Goal: Find specific page/section: Find specific page/section

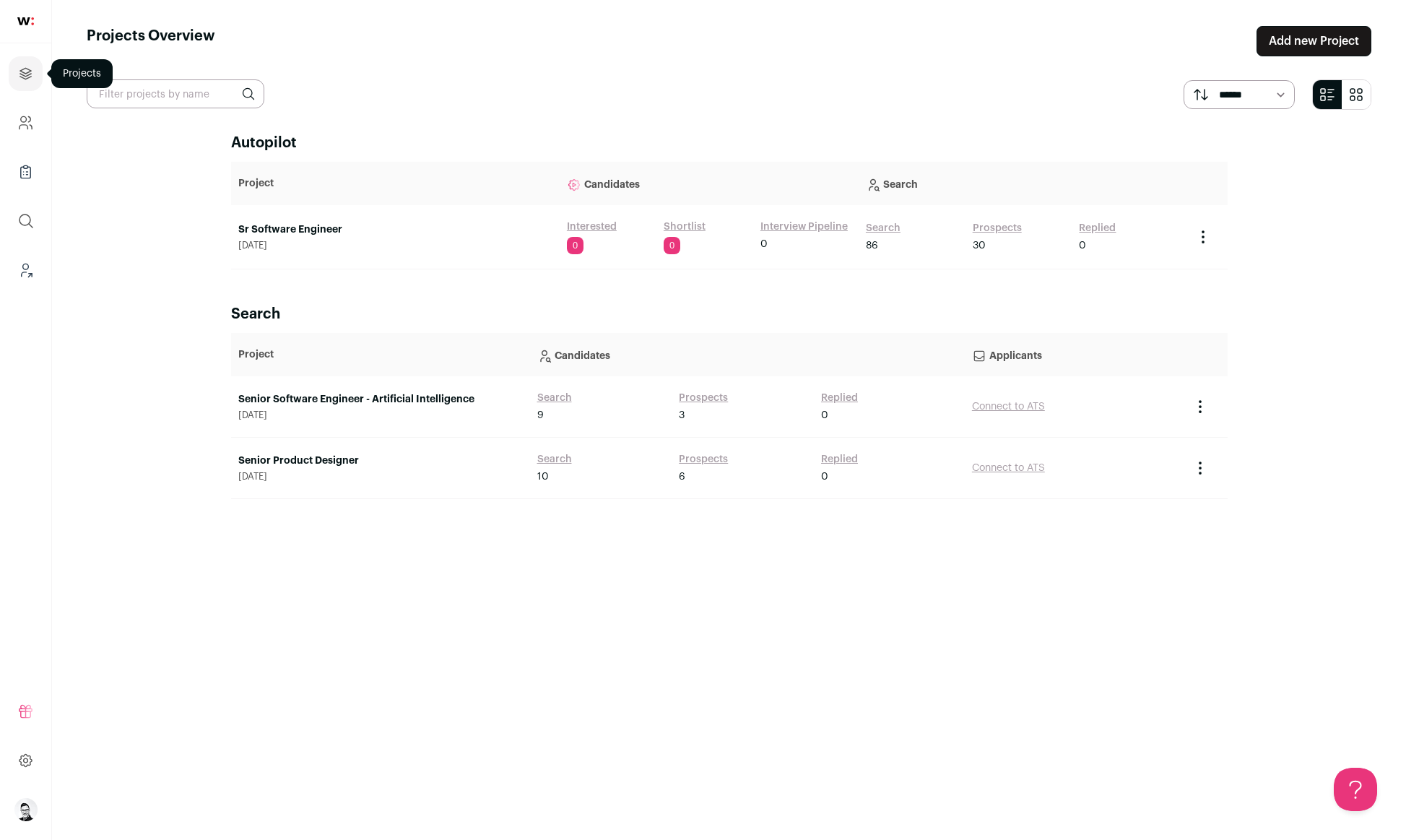
click at [29, 74] on icon "Projects" at bounding box center [26, 73] width 11 height 11
click at [279, 233] on link "Sr Software Engineer" at bounding box center [395, 230] width 314 height 15
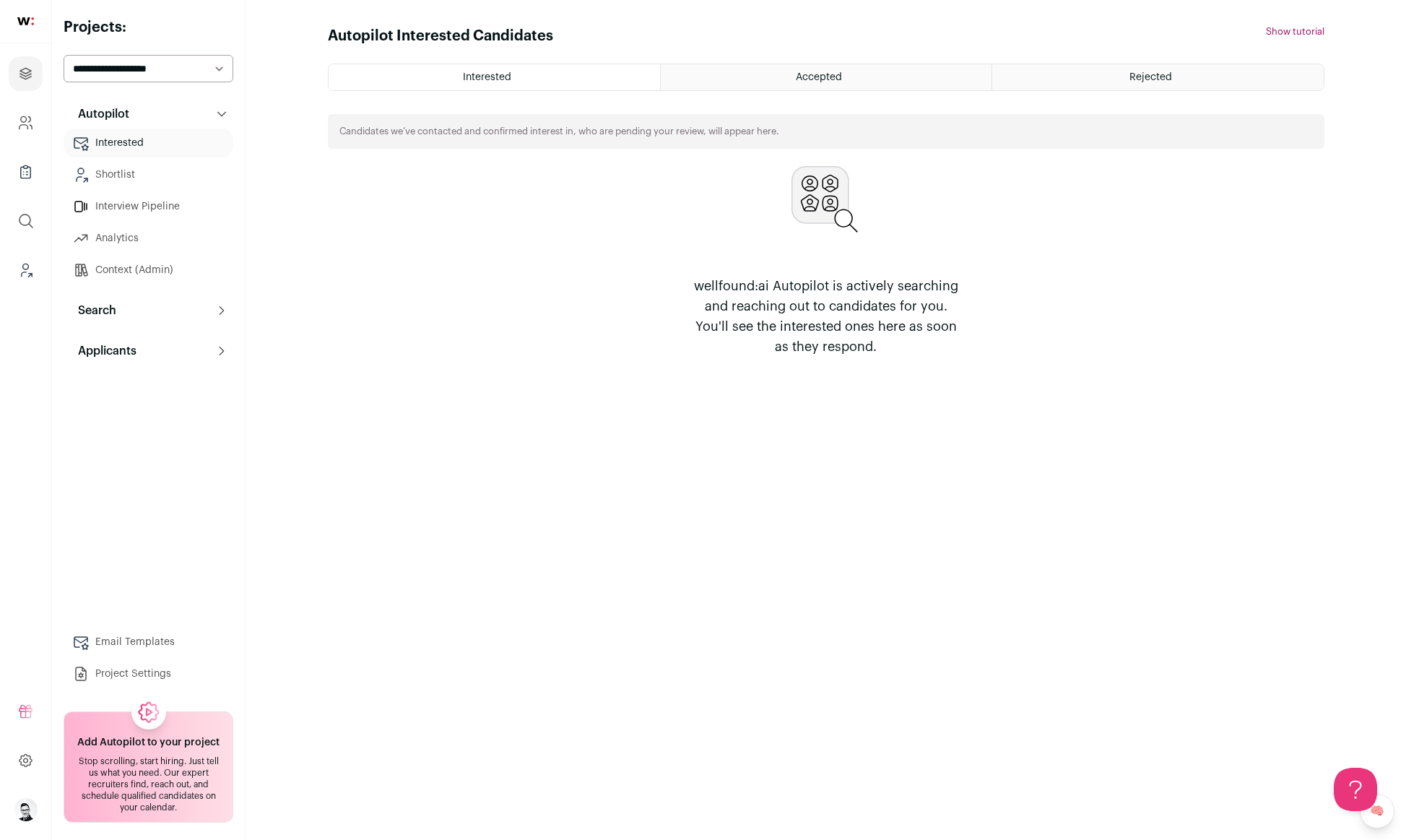
click at [102, 305] on p "Search" at bounding box center [92, 310] width 47 height 17
click at [108, 333] on link "Search" at bounding box center [149, 339] width 170 height 29
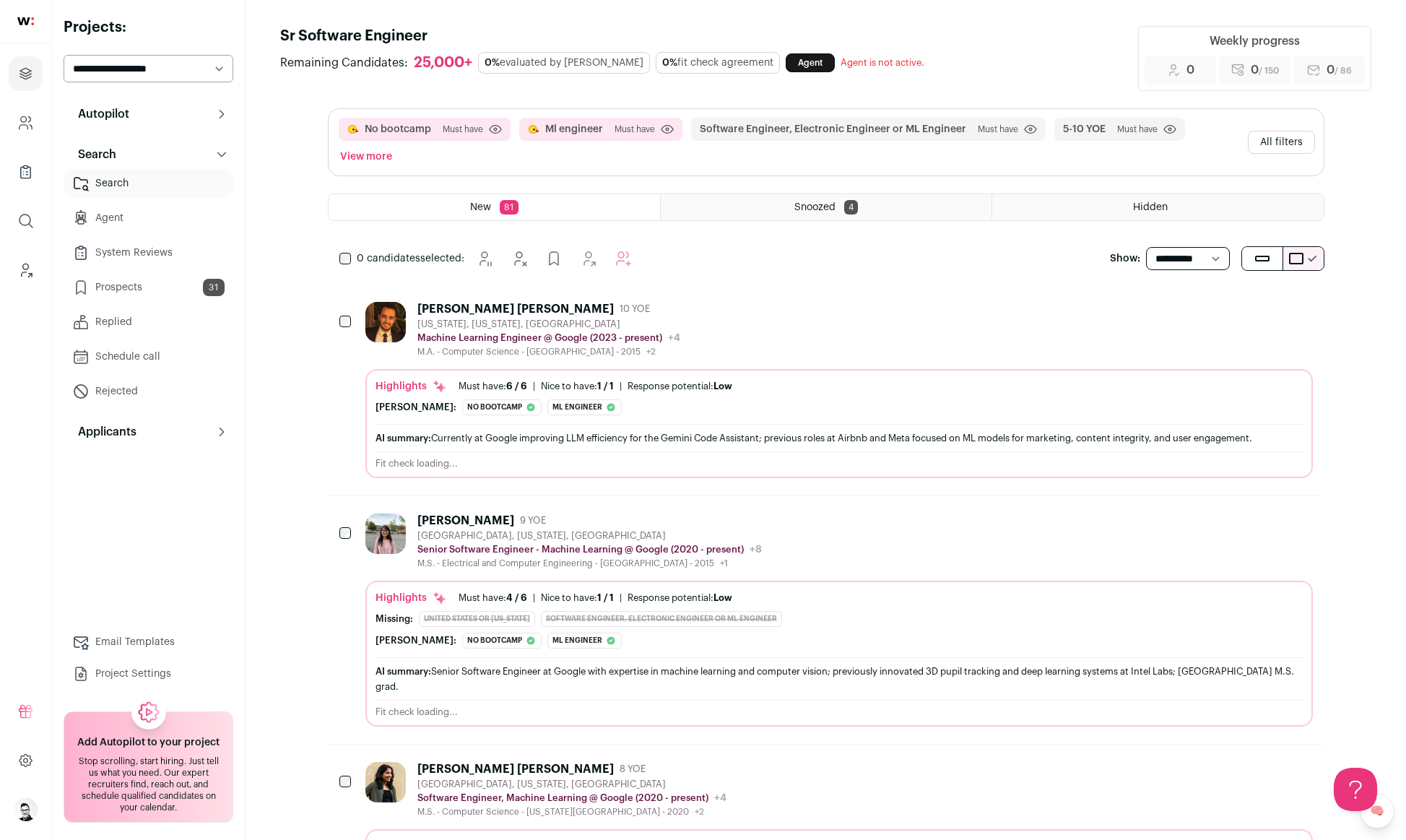
click at [741, 322] on div "[PERSON_NAME] [PERSON_NAME] 10 YOE [US_STATE], [US_STATE], [GEOGRAPHIC_DATA] Ma…" at bounding box center [839, 329] width 947 height 55
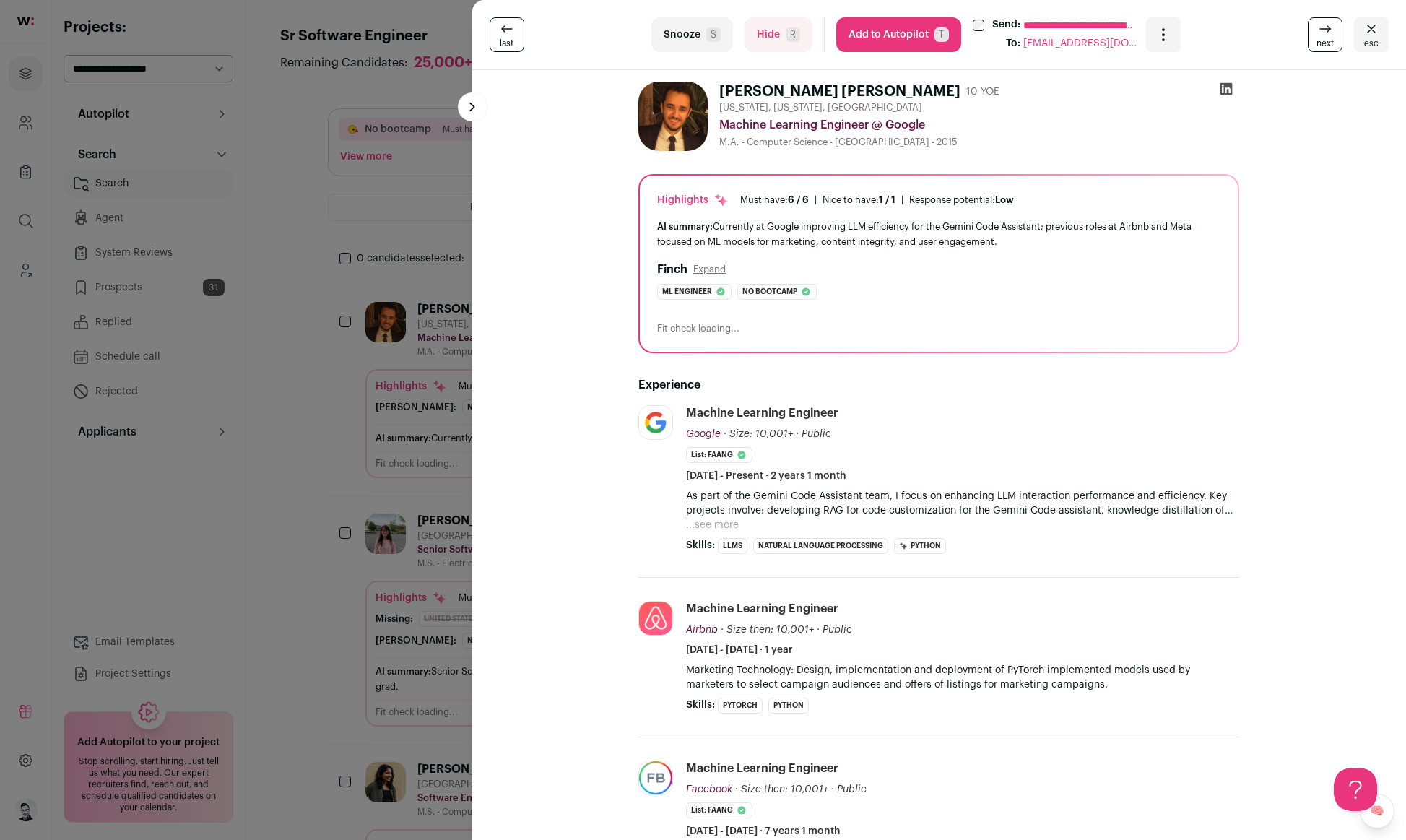
click at [469, 108] on button at bounding box center [472, 106] width 29 height 29
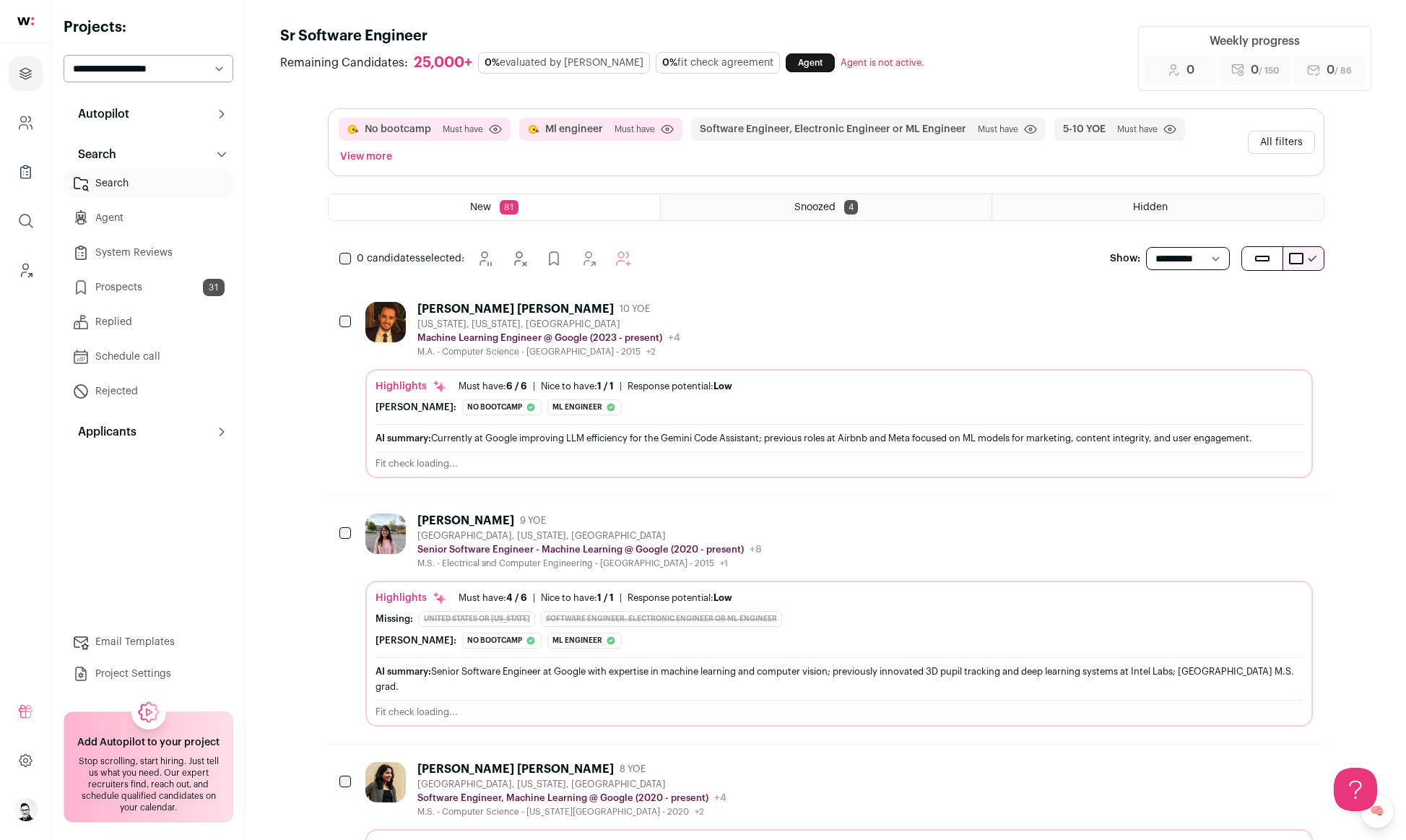
click at [134, 437] on p "Applicants" at bounding box center [102, 432] width 67 height 17
click at [130, 457] on link "Applicants" at bounding box center [149, 460] width 170 height 29
